Goal: Navigation & Orientation: Find specific page/section

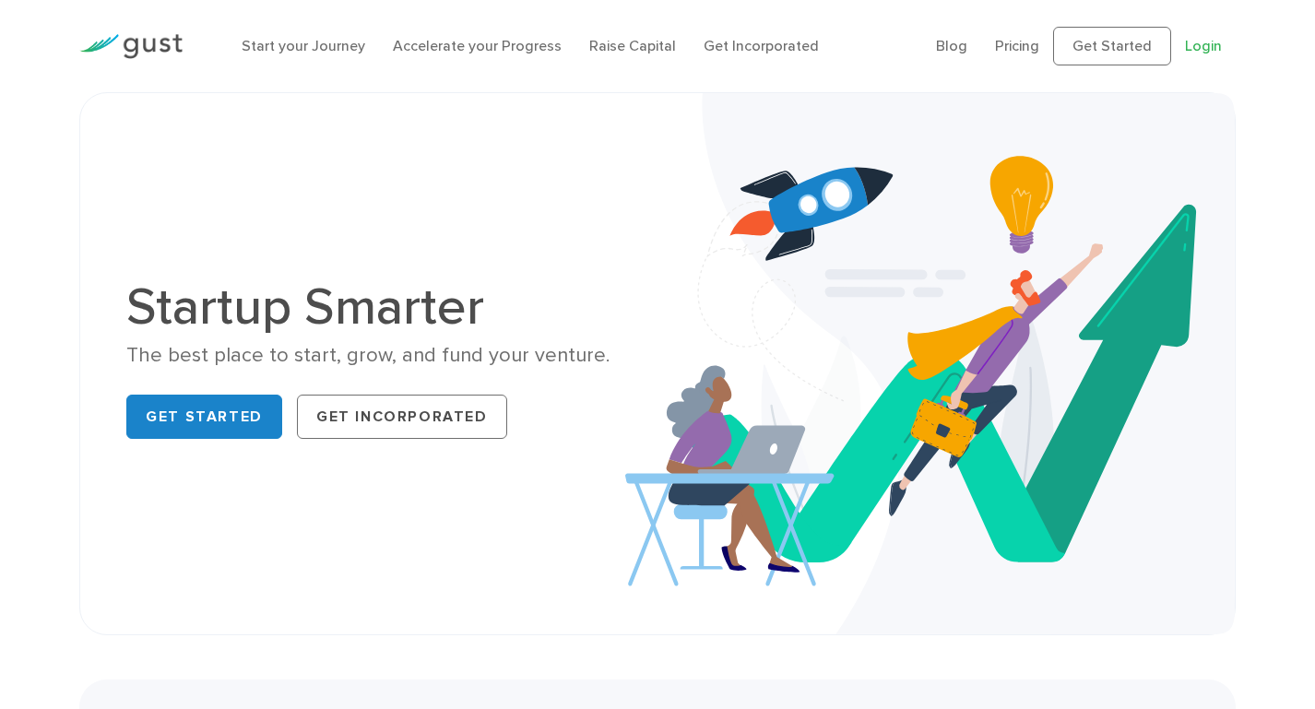
click at [1197, 49] on link "Login" at bounding box center [1203, 46] width 37 height 18
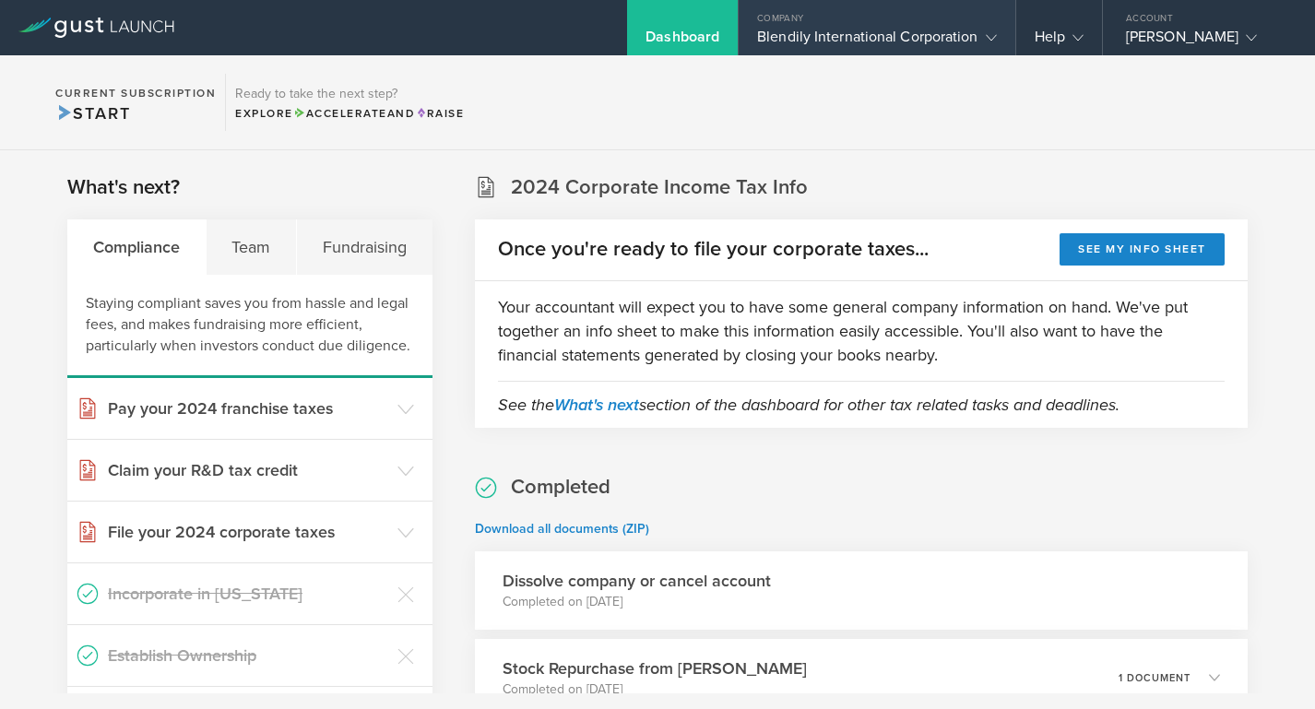
click at [921, 38] on div "Blendily International Corporation" at bounding box center [876, 42] width 239 height 28
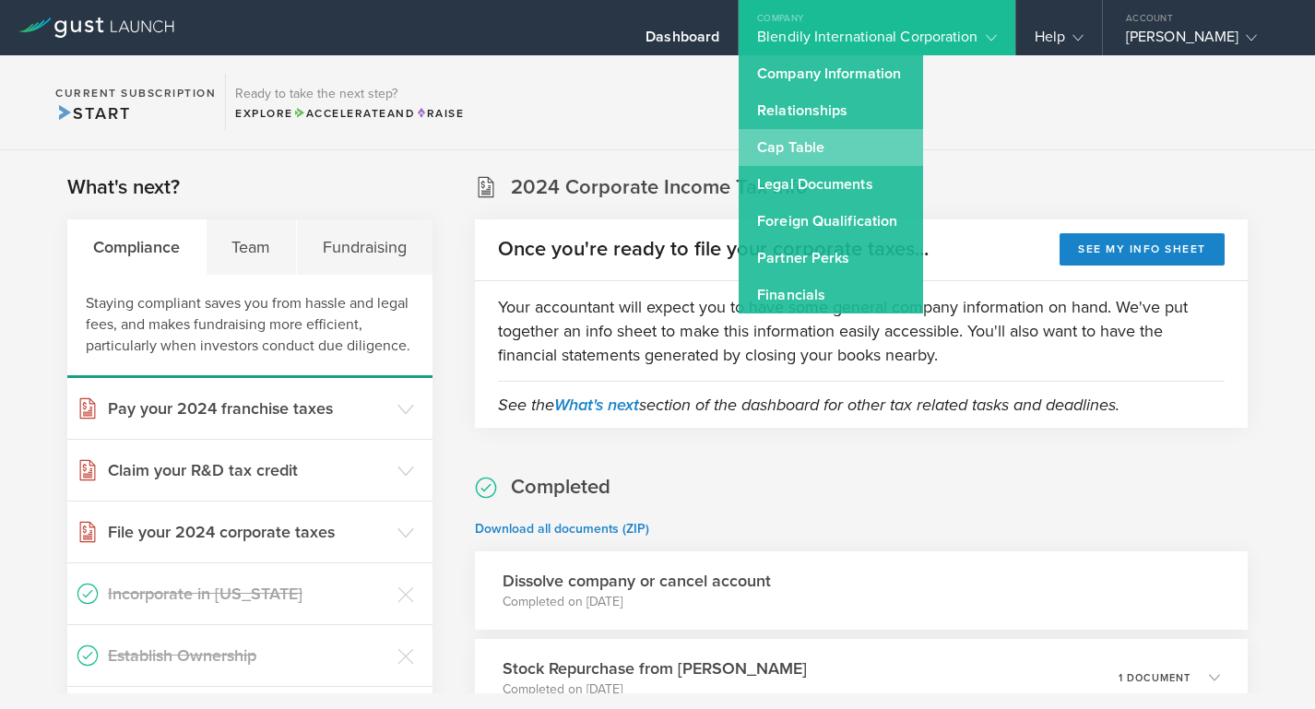
click at [837, 136] on link "Cap Table" at bounding box center [831, 147] width 184 height 37
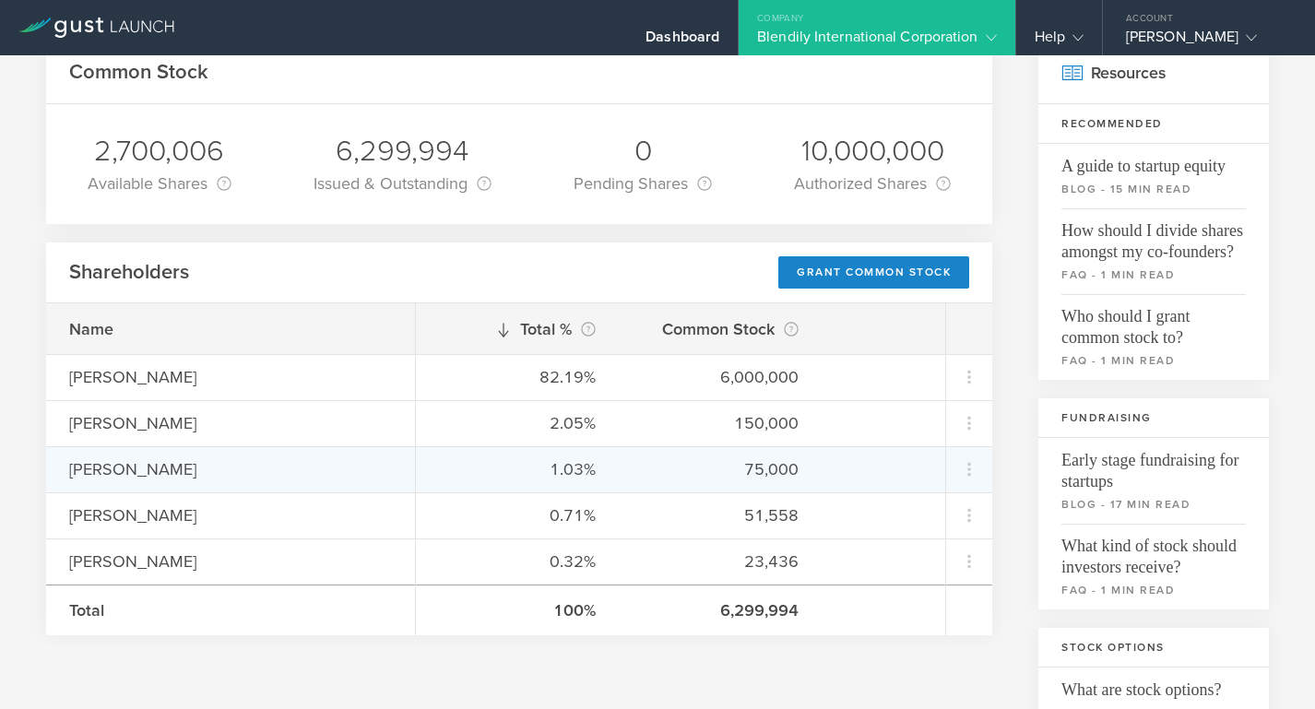
scroll to position [106, 0]
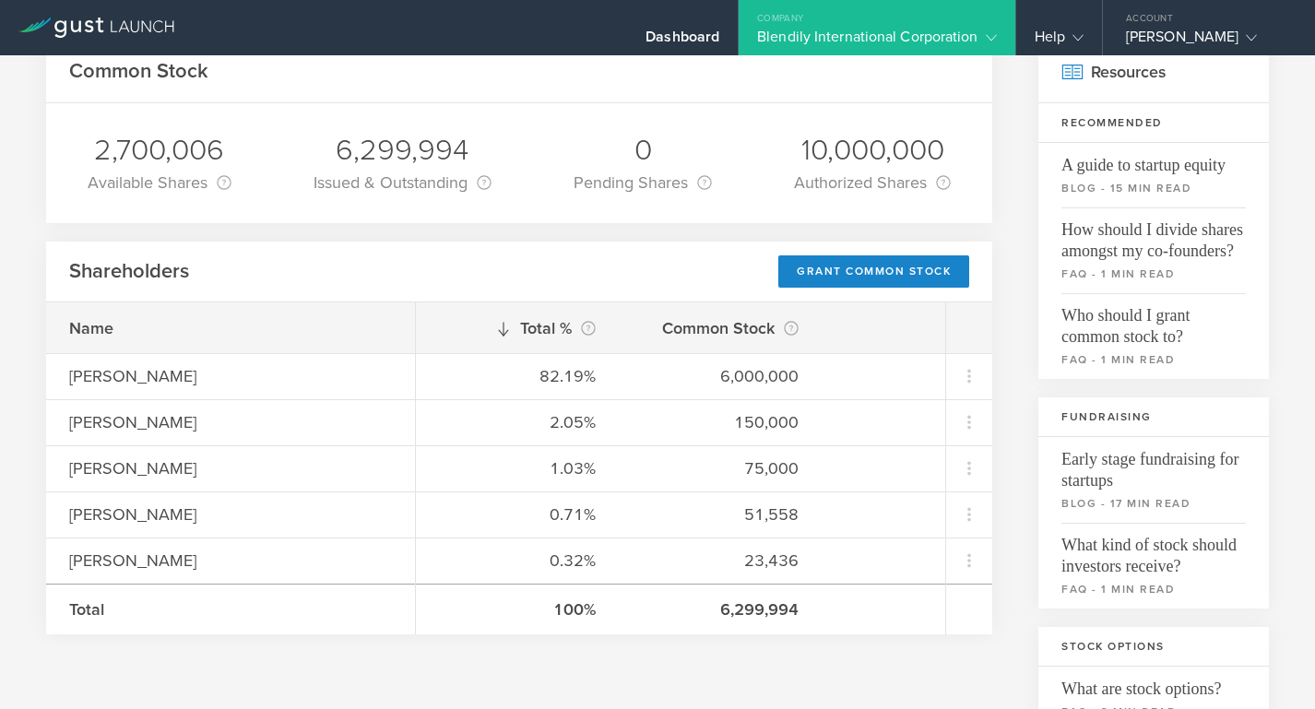
click at [991, 32] on icon at bounding box center [991, 37] width 11 height 11
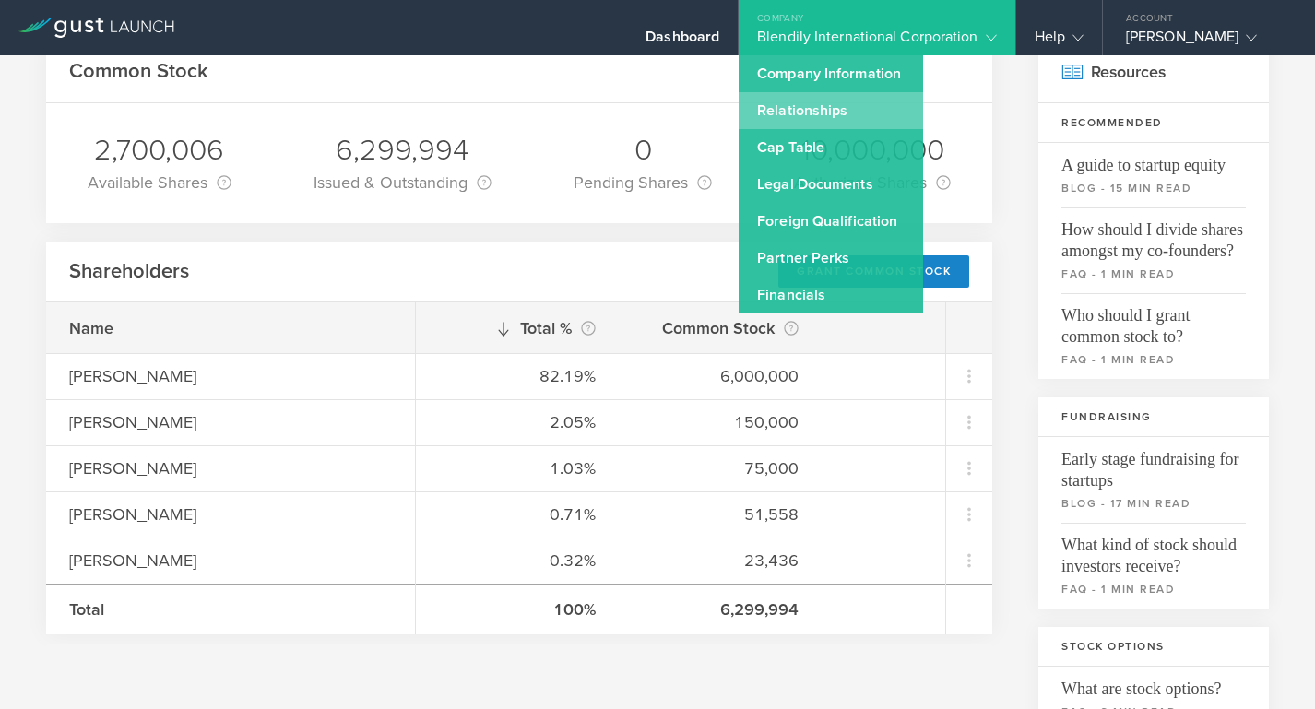
click at [872, 116] on link "Relationships" at bounding box center [831, 110] width 184 height 37
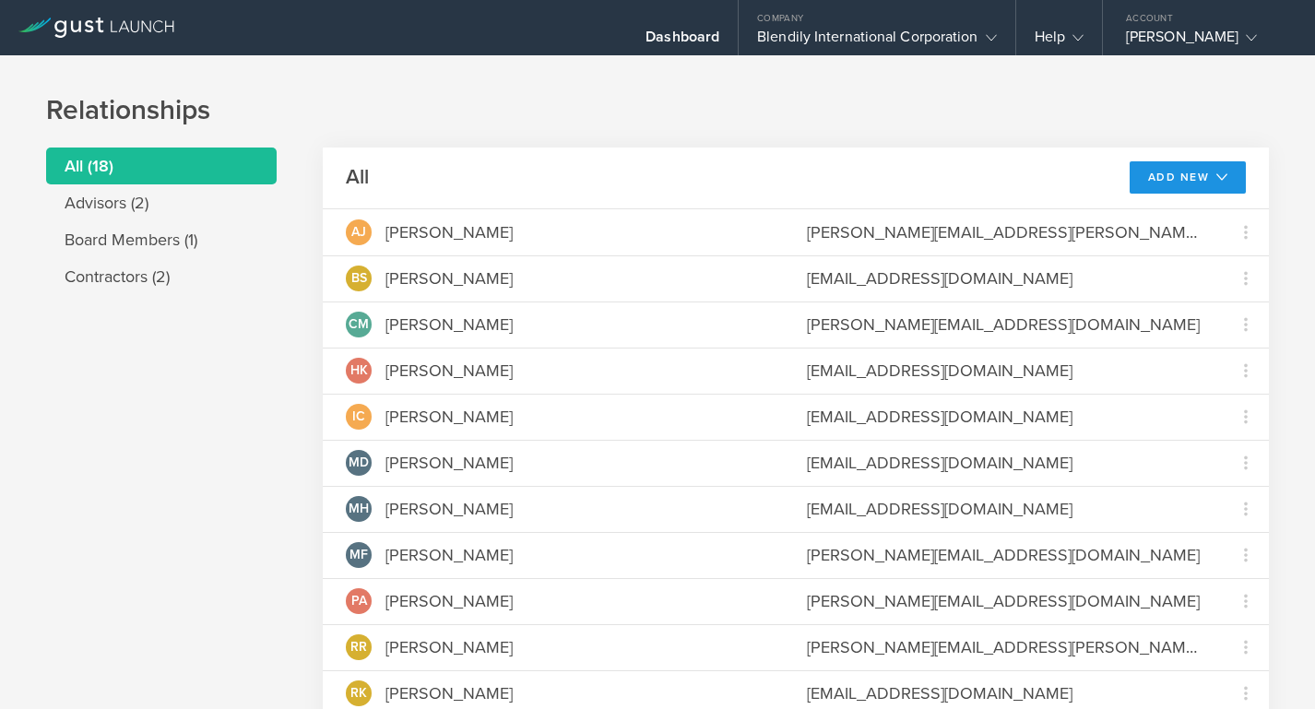
click at [1174, 176] on button "Add New" at bounding box center [1188, 177] width 117 height 32
click at [1194, 172] on button "Add New" at bounding box center [1188, 177] width 117 height 32
click at [1195, 174] on button "Add New" at bounding box center [1188, 177] width 117 height 32
click at [1164, 218] on li "Modify board" at bounding box center [1185, 219] width 107 height 36
click at [144, 209] on li "Advisors (2)" at bounding box center [161, 202] width 231 height 37
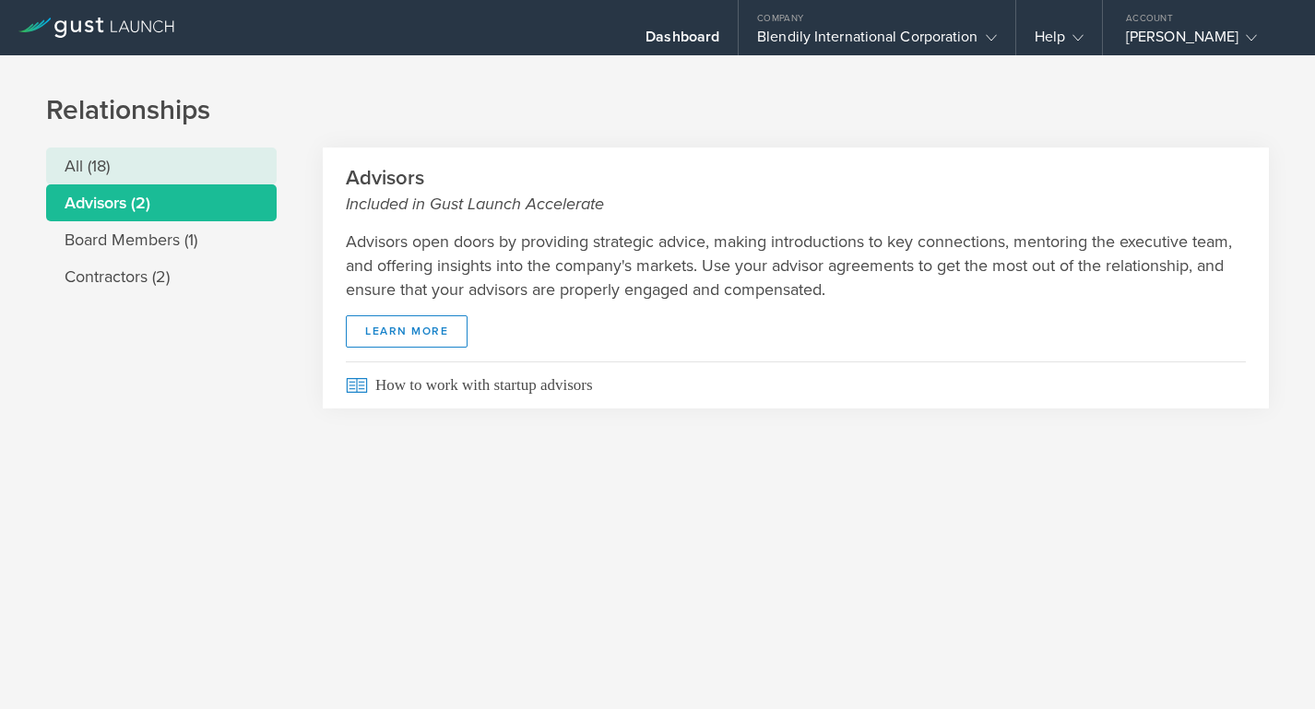
click at [95, 163] on li "All (18)" at bounding box center [161, 166] width 231 height 37
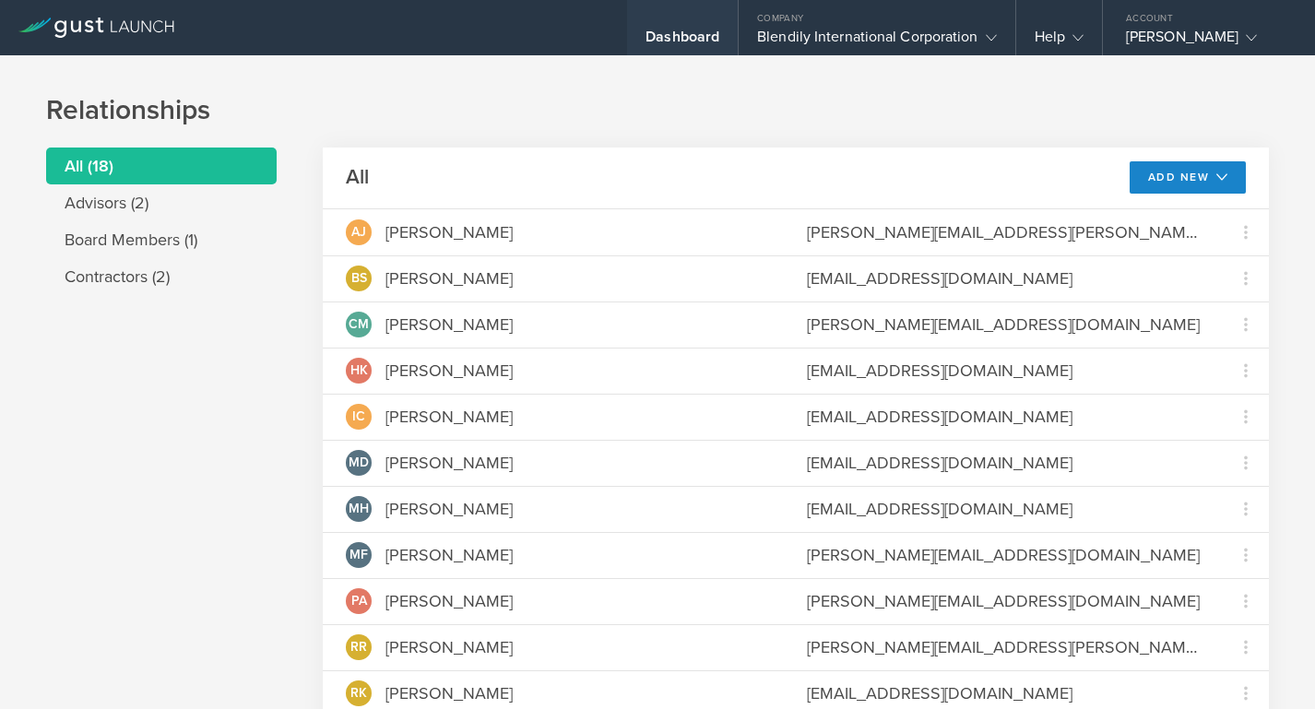
click at [681, 38] on div "Dashboard" at bounding box center [683, 42] width 74 height 28
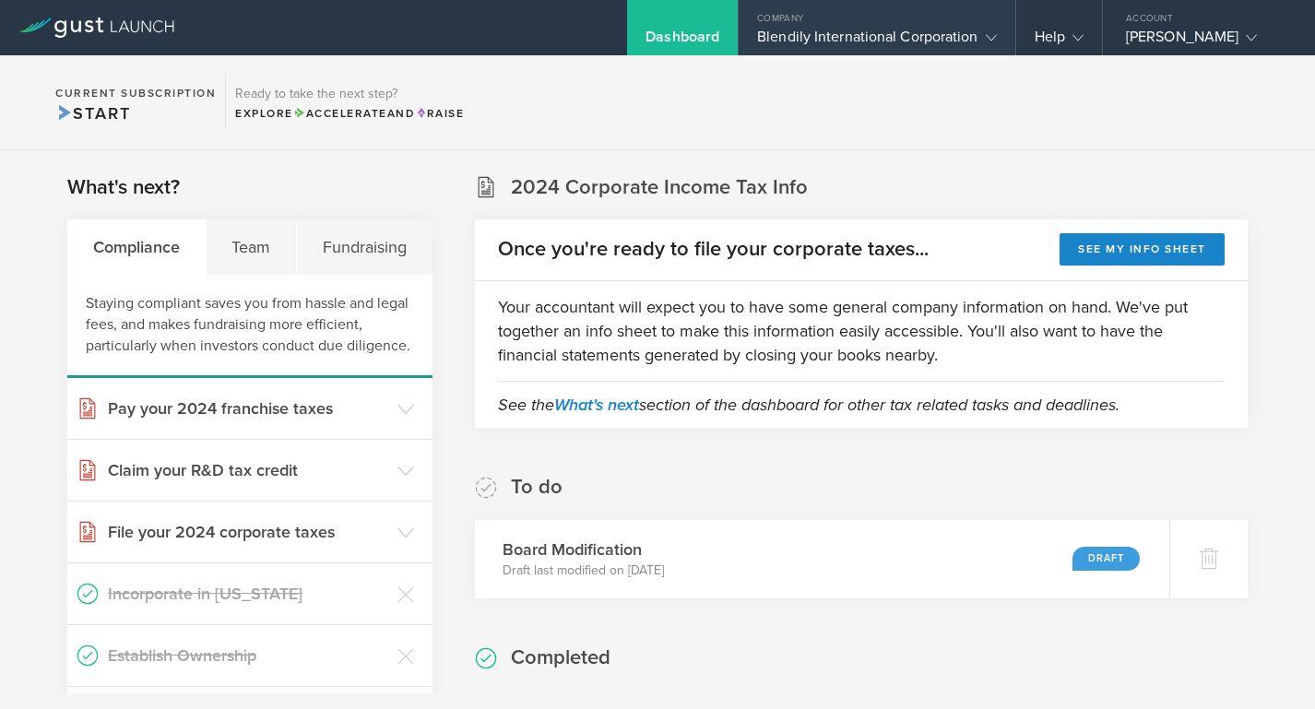
click at [830, 34] on div "Blendily International Corporation" at bounding box center [876, 42] width 239 height 28
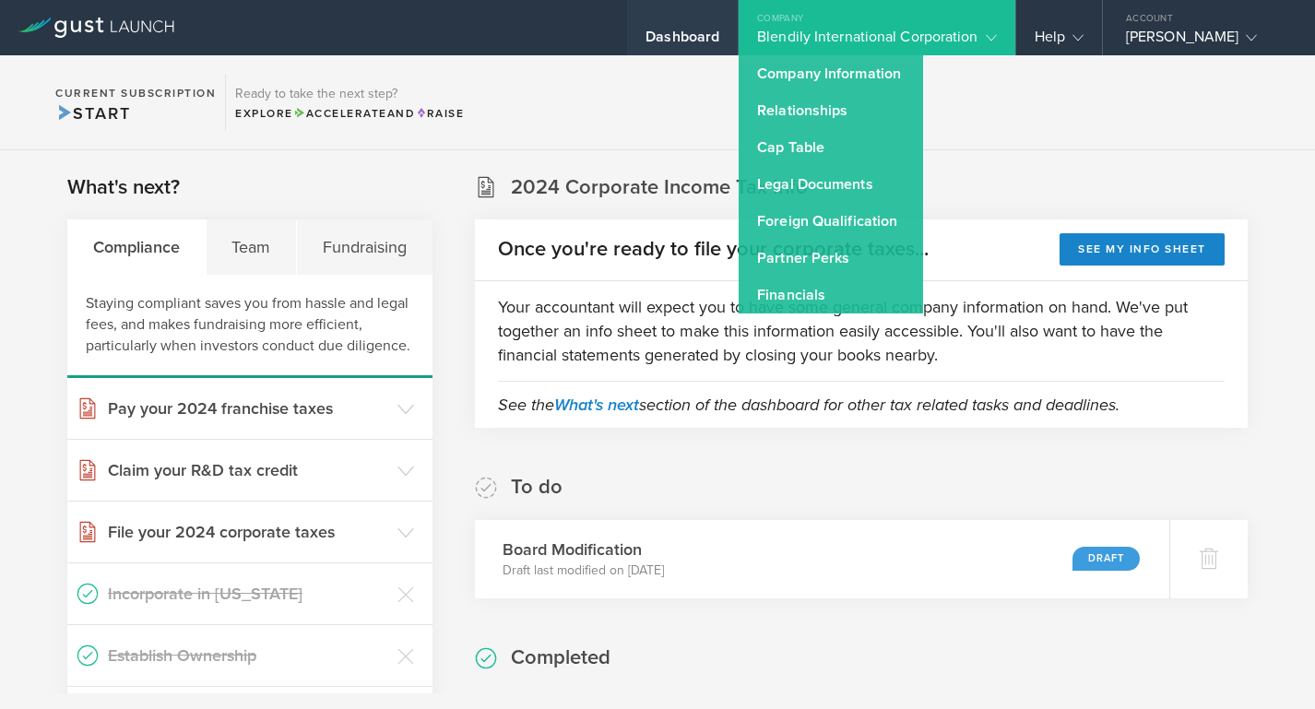
click at [647, 31] on div "Dashboard" at bounding box center [682, 27] width 111 height 55
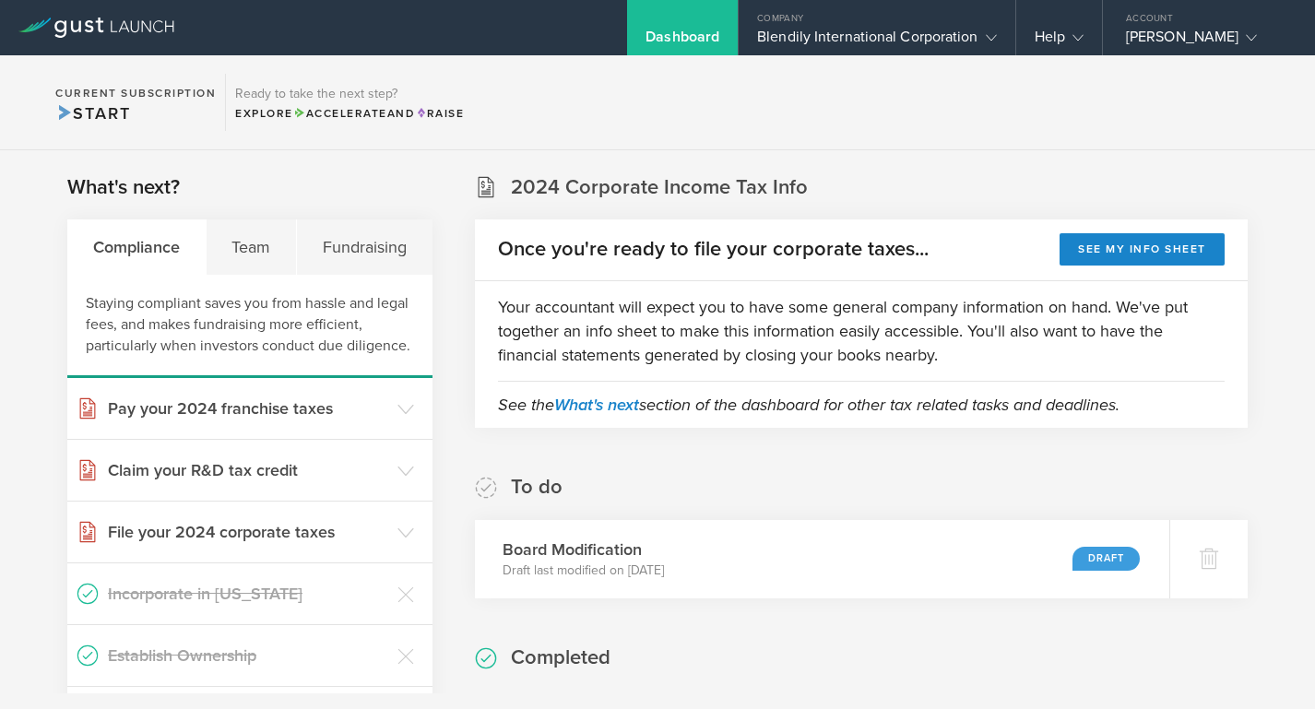
click at [657, 31] on div "Dashboard" at bounding box center [683, 42] width 74 height 28
click at [848, 40] on div "Blendily International Corporation" at bounding box center [876, 42] width 239 height 28
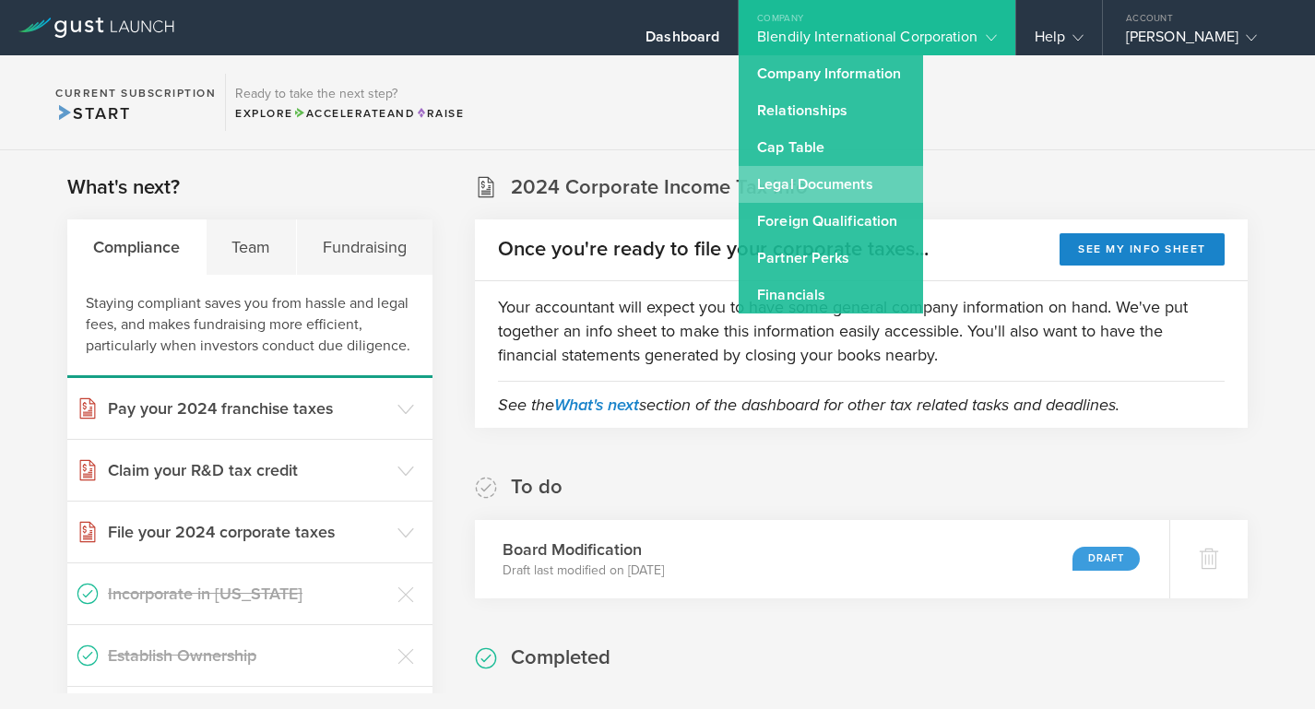
click at [811, 193] on link "Legal Documents" at bounding box center [831, 184] width 184 height 37
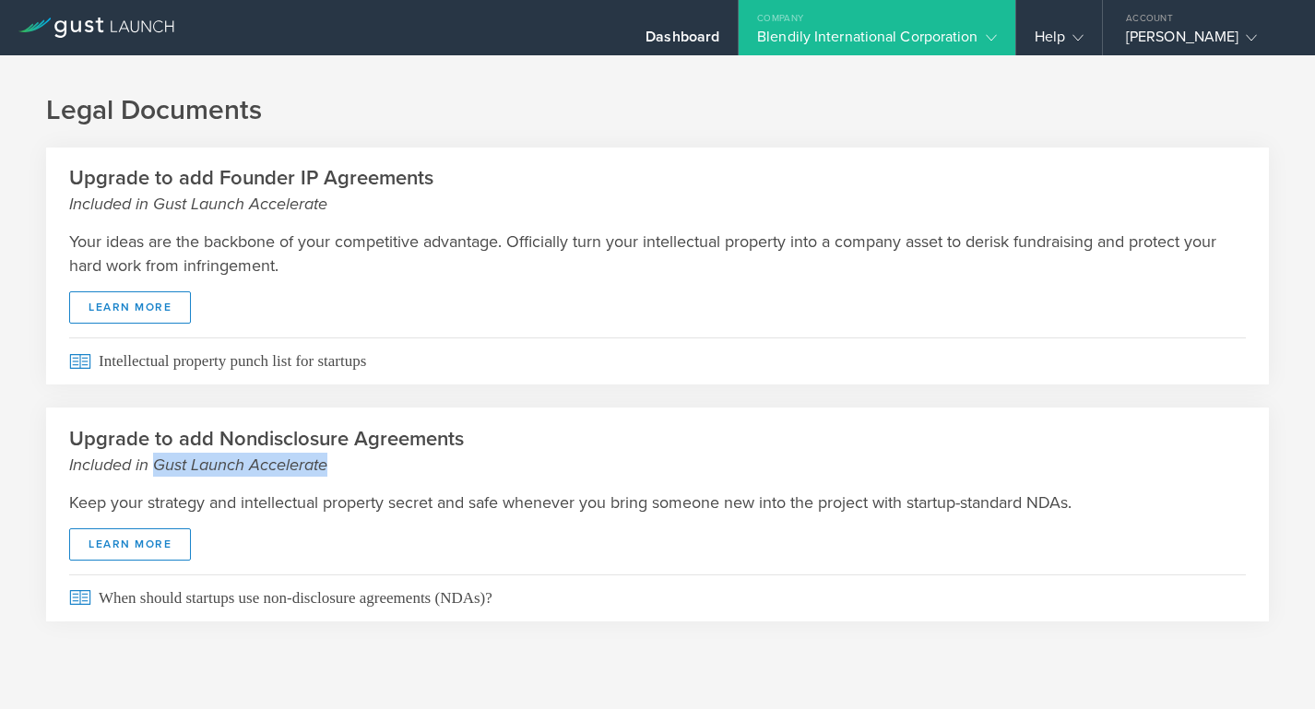
drag, startPoint x: 345, startPoint y: 467, endPoint x: 150, endPoint y: 467, distance: 194.6
click at [150, 467] on small "Included in Gust Launch Accelerate" at bounding box center [657, 465] width 1177 height 24
click at [698, 42] on div "Dashboard" at bounding box center [683, 42] width 74 height 28
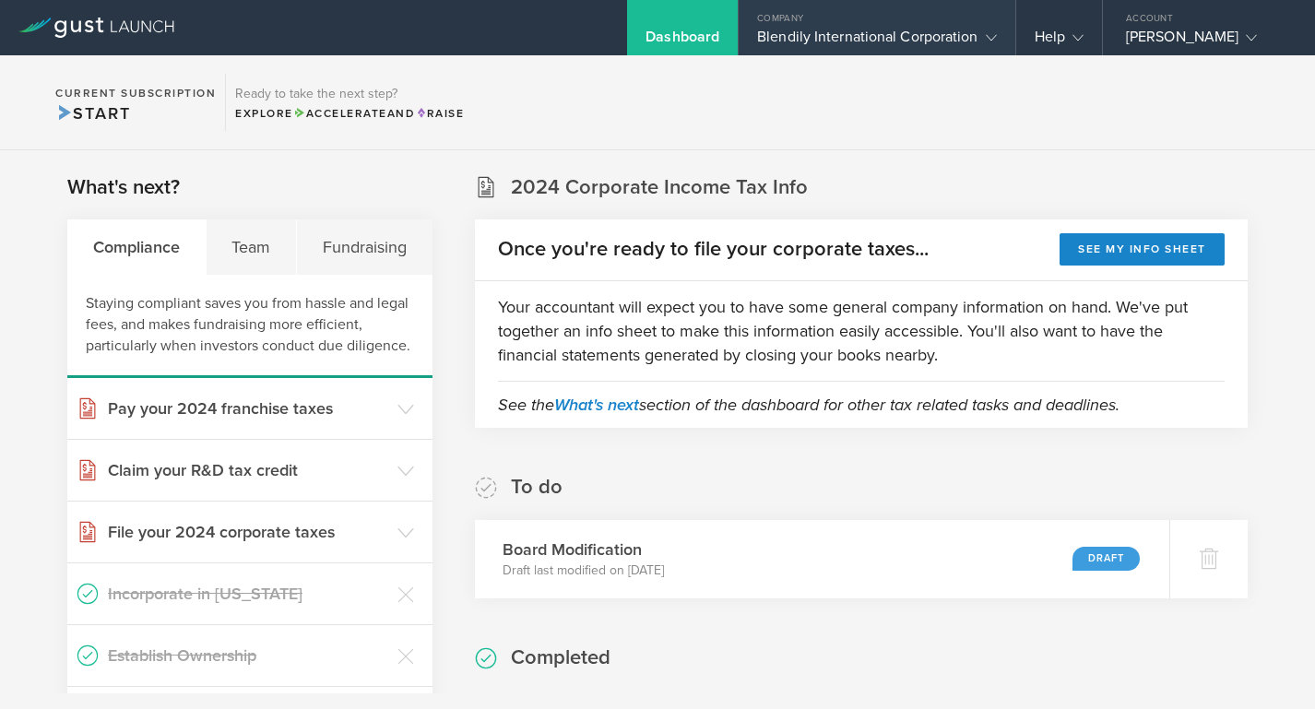
click at [877, 38] on div "Blendily International Corporation" at bounding box center [876, 42] width 239 height 28
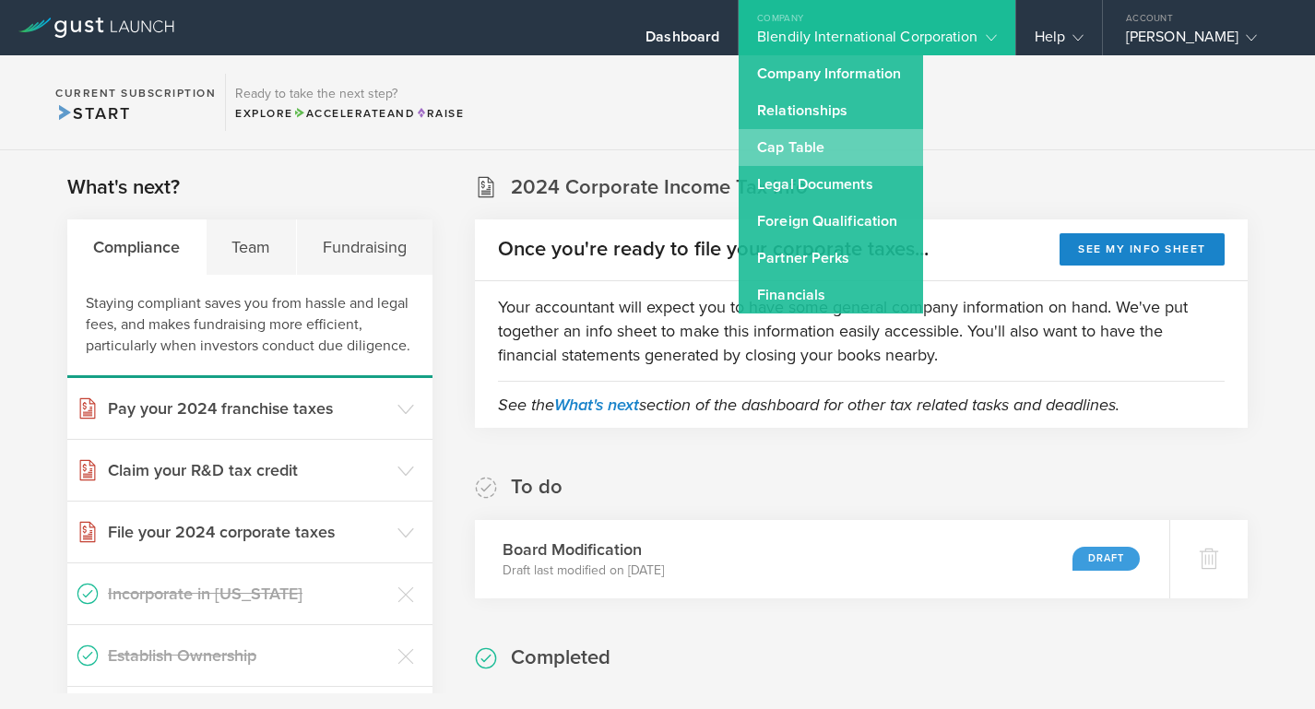
click at [804, 149] on link "Cap Table" at bounding box center [831, 147] width 184 height 37
